Goal: Check status: Check status

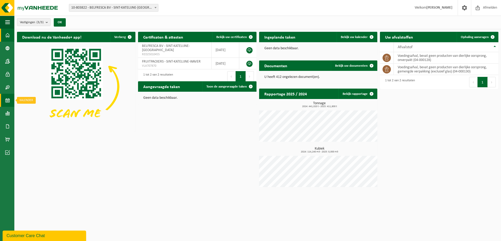
click at [11, 99] on link "Kalender" at bounding box center [7, 100] width 14 height 13
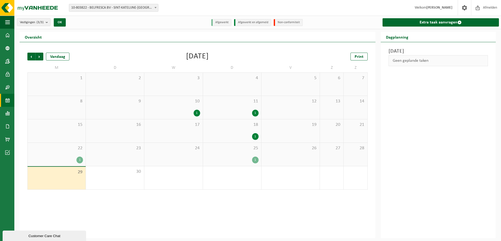
click at [240, 157] on div "1" at bounding box center [232, 160] width 53 height 7
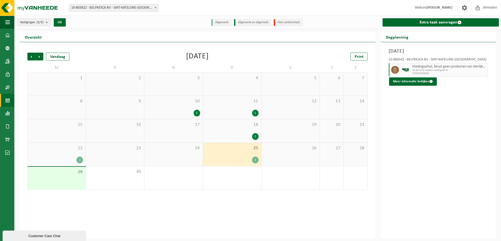
click at [240, 157] on div "1" at bounding box center [232, 160] width 53 height 7
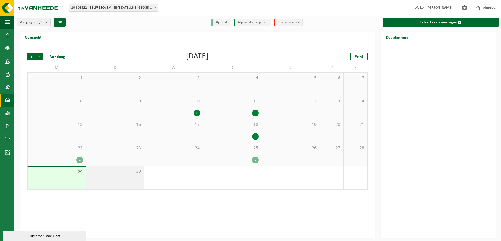
click at [127, 177] on div "30" at bounding box center [115, 177] width 58 height 23
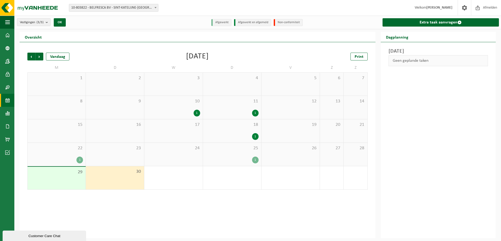
click at [81, 176] on div "29" at bounding box center [57, 178] width 58 height 23
